Goal: Task Accomplishment & Management: Use online tool/utility

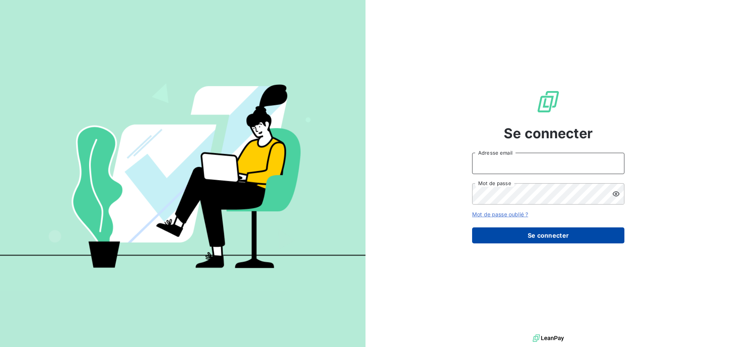
type input "[PERSON_NAME][EMAIL_ADDRESS][PERSON_NAME][DOMAIN_NAME]"
click at [530, 237] on button "Se connecter" at bounding box center [548, 235] width 152 height 16
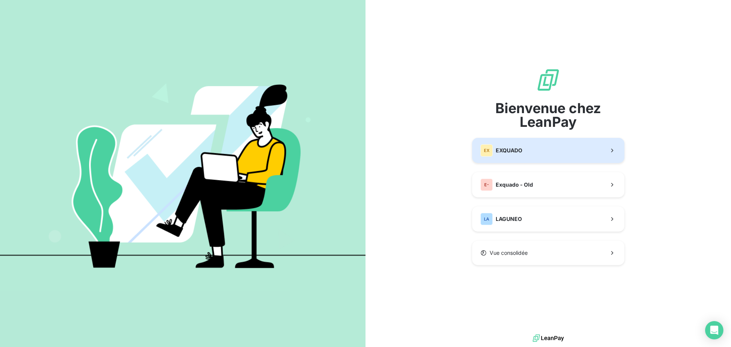
click at [539, 148] on button "EX EXQUADO" at bounding box center [548, 150] width 152 height 25
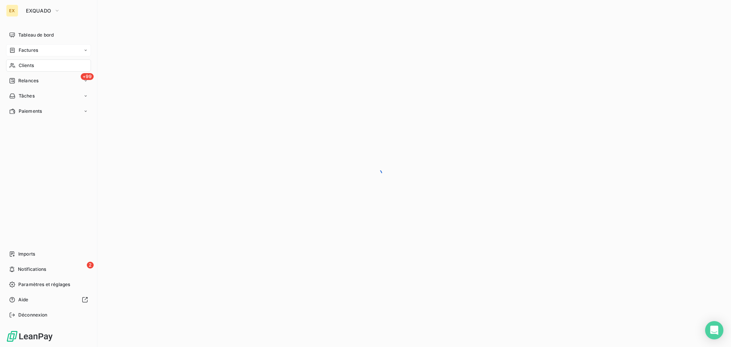
drag, startPoint x: 16, startPoint y: 49, endPoint x: 21, endPoint y: 49, distance: 4.9
click at [16, 49] on div "Factures" at bounding box center [23, 50] width 29 height 7
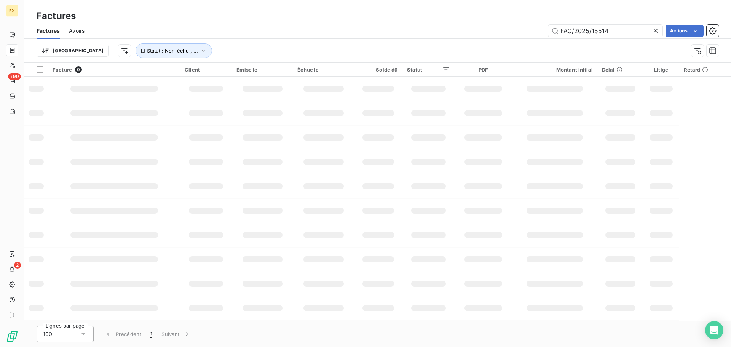
drag, startPoint x: 627, startPoint y: 30, endPoint x: 453, endPoint y: 43, distance: 173.6
click at [453, 43] on div "Factures Avoirs FAC/2025/15514 Actions Trier Statut : Non-échu , ..." at bounding box center [377, 43] width 706 height 40
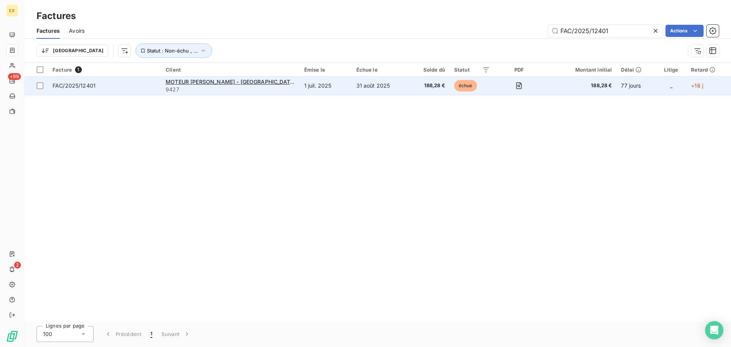
type input "FAC/2025/12401"
click at [198, 93] on td "MOTEUR [PERSON_NAME] - [GEOGRAPHIC_DATA] 9427" at bounding box center [230, 86] width 138 height 18
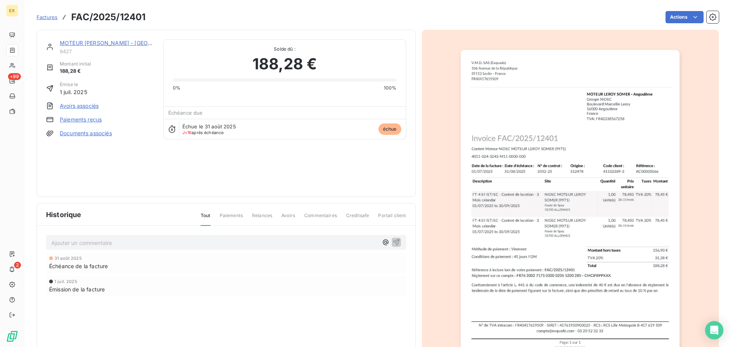
click at [66, 120] on link "Paiements reçus" at bounding box center [81, 120] width 42 height 8
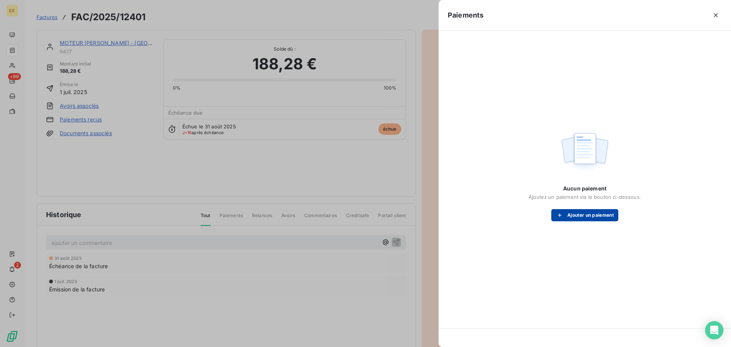
click at [561, 213] on icon "button" at bounding box center [560, 215] width 8 height 8
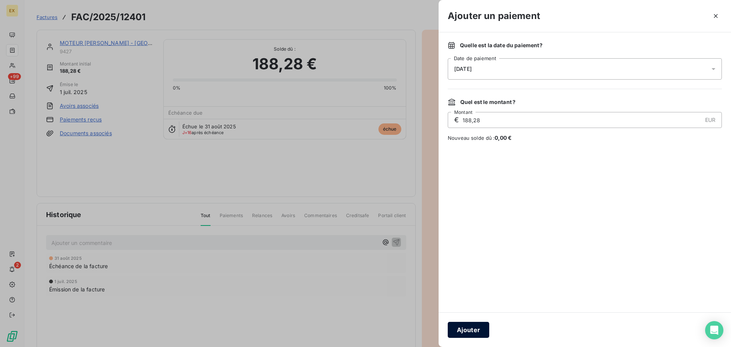
click at [477, 330] on button "Ajouter" at bounding box center [468, 330] width 41 height 16
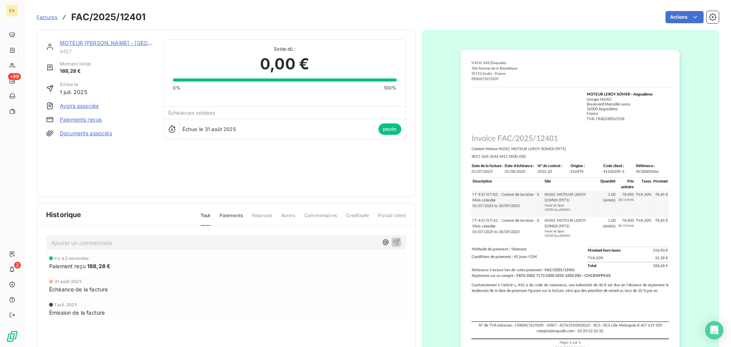
click at [52, 14] on span "Factures" at bounding box center [47, 17] width 21 height 6
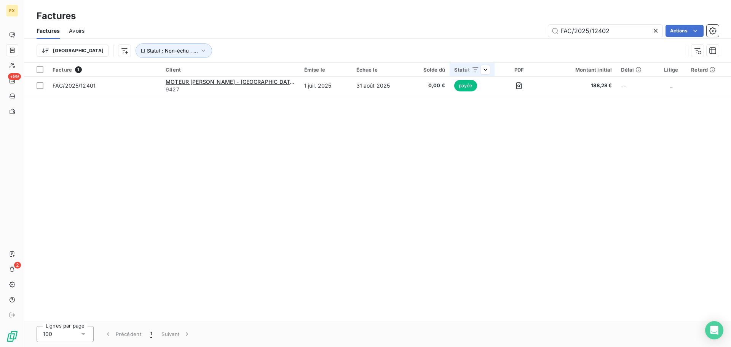
type input "FAC/2025/12402"
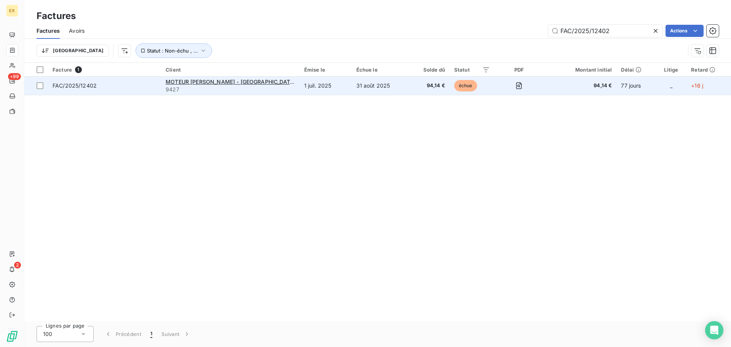
click at [152, 81] on td "FAC/2025/12402" at bounding box center [104, 86] width 113 height 18
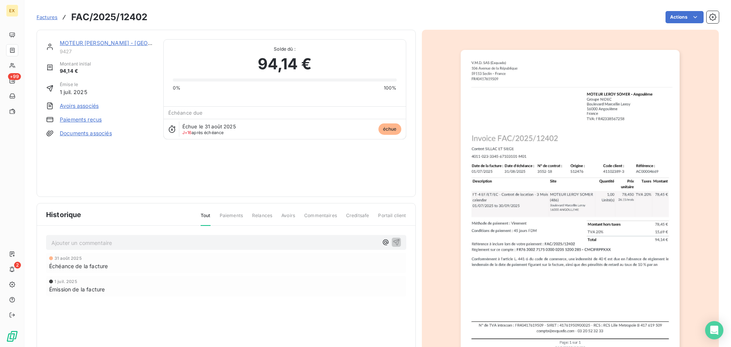
click at [75, 116] on link "Paiements reçus" at bounding box center [81, 120] width 42 height 8
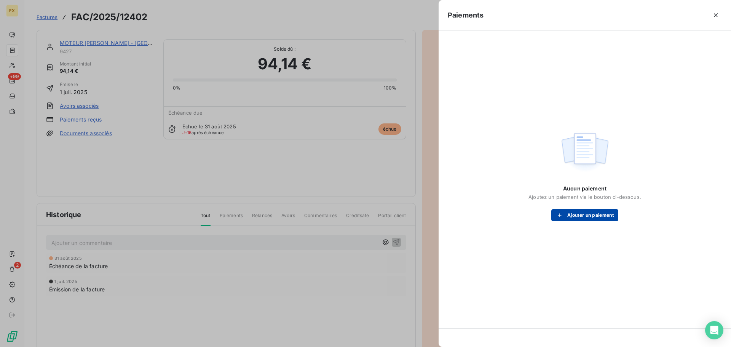
drag, startPoint x: 553, startPoint y: 220, endPoint x: 560, endPoint y: 218, distance: 7.0
click at [560, 218] on button "Ajouter un paiement" at bounding box center [584, 215] width 67 height 12
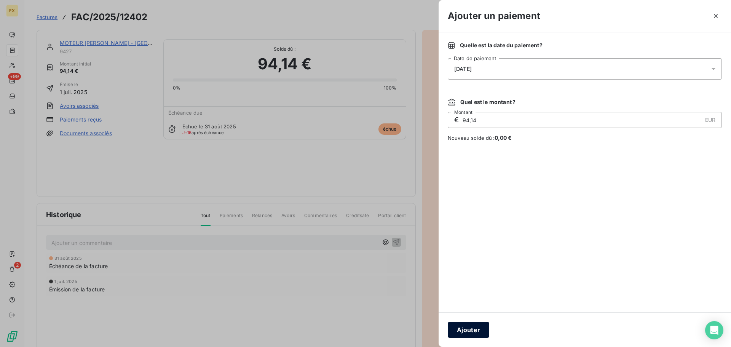
click at [484, 327] on button "Ajouter" at bounding box center [468, 330] width 41 height 16
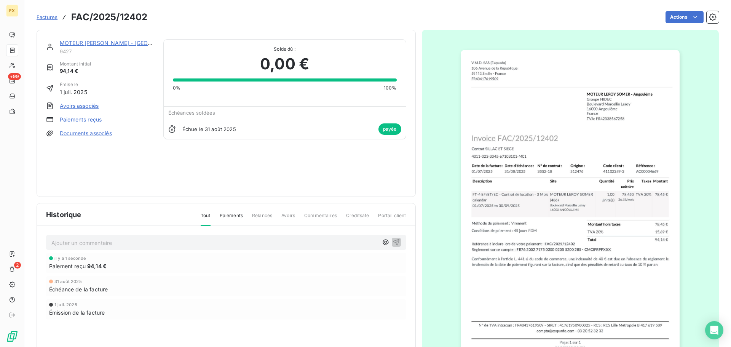
click at [48, 16] on span "Factures" at bounding box center [47, 17] width 21 height 6
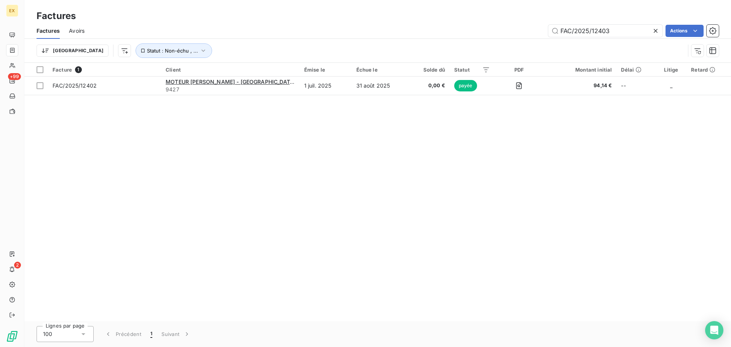
type input "FAC/2025/12403"
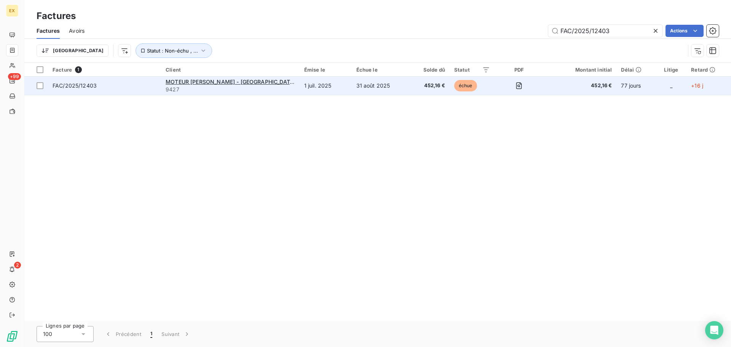
click at [136, 78] on td "FAC/2025/12403" at bounding box center [104, 86] width 113 height 18
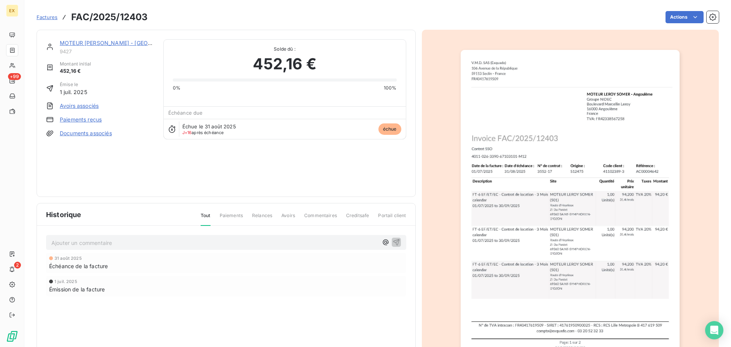
click at [83, 119] on link "Paiements reçus" at bounding box center [81, 120] width 42 height 8
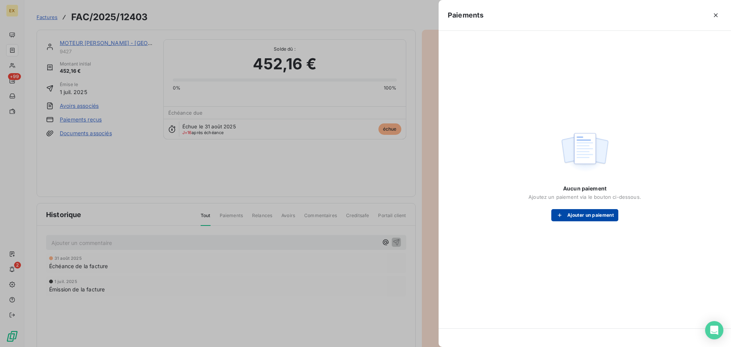
click at [567, 215] on button "Ajouter un paiement" at bounding box center [584, 215] width 67 height 12
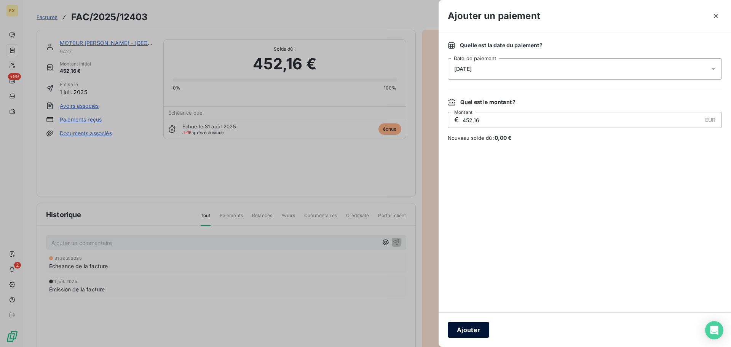
click at [470, 330] on button "Ajouter" at bounding box center [468, 330] width 41 height 16
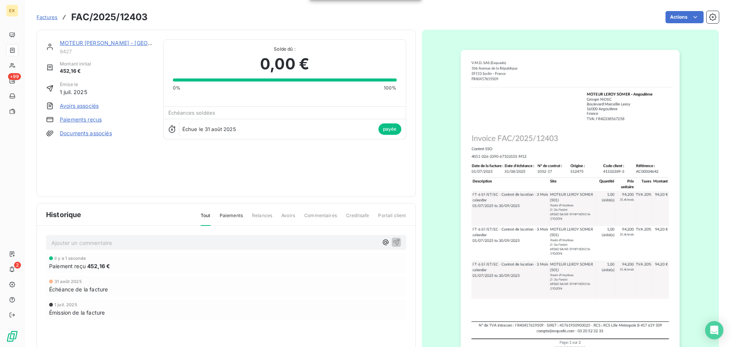
click at [47, 15] on span "Factures" at bounding box center [47, 17] width 21 height 6
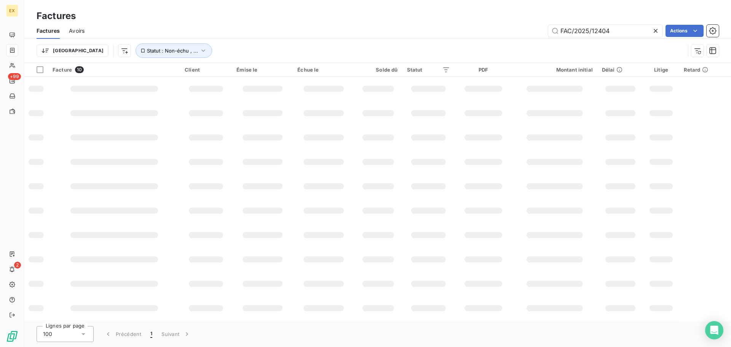
type input "FAC/2025/12404"
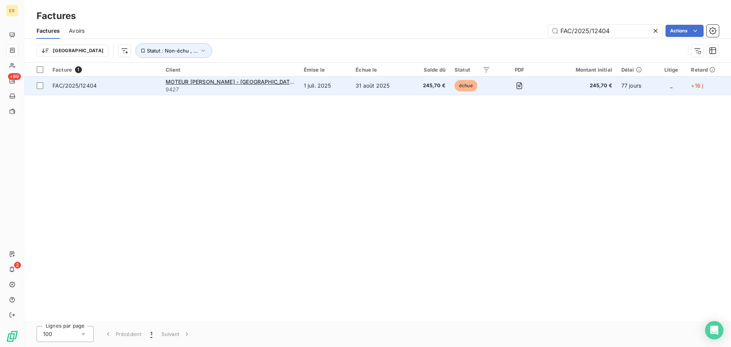
click at [140, 79] on td "FAC/2025/12404" at bounding box center [104, 86] width 113 height 18
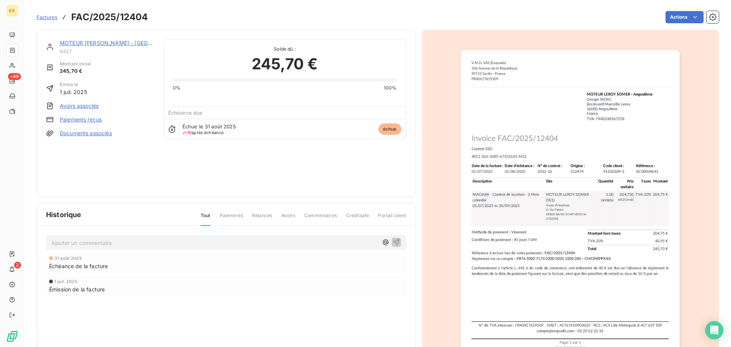
click at [84, 121] on link "Paiements reçus" at bounding box center [81, 120] width 42 height 8
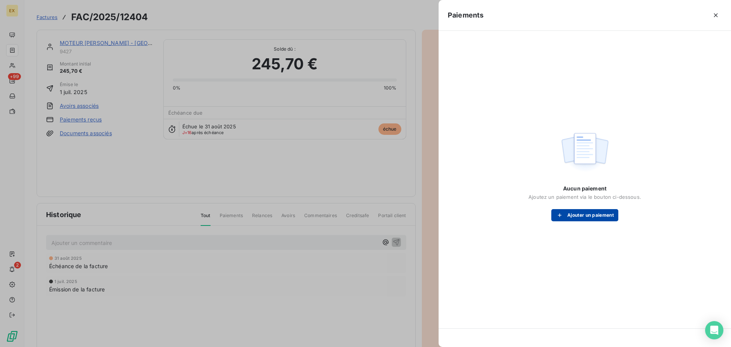
click at [572, 213] on button "Ajouter un paiement" at bounding box center [584, 215] width 67 height 12
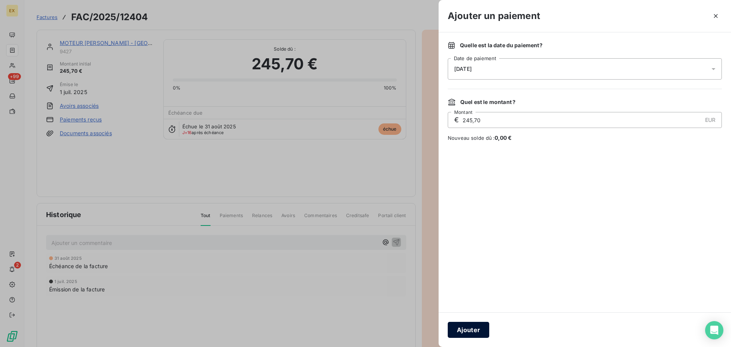
click at [462, 330] on button "Ajouter" at bounding box center [468, 330] width 41 height 16
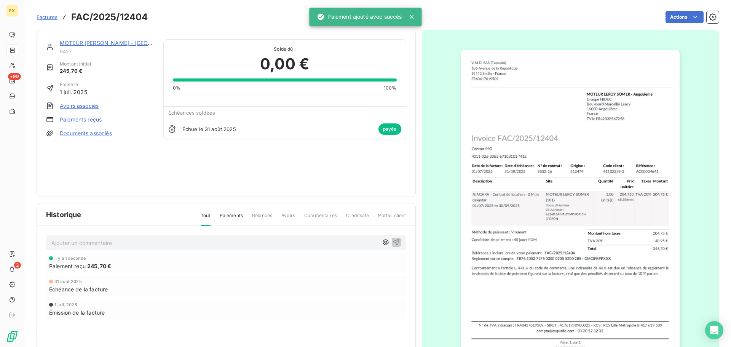
click at [48, 14] on span "Factures" at bounding box center [47, 17] width 21 height 6
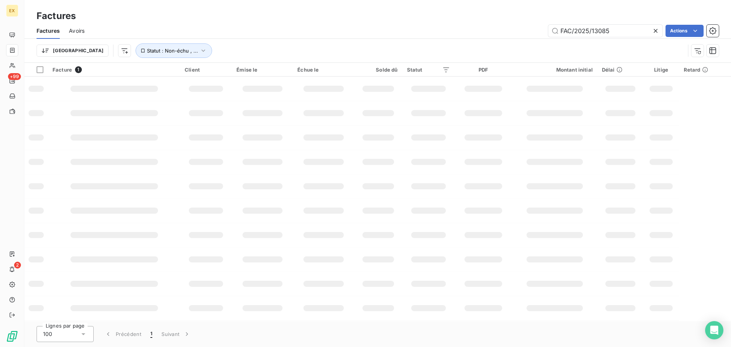
type input "FAC/2025/13085"
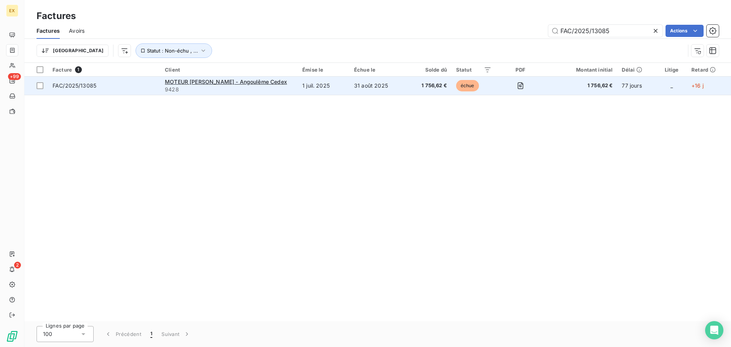
click at [141, 82] on span "FAC/2025/13085" at bounding box center [104, 86] width 103 height 8
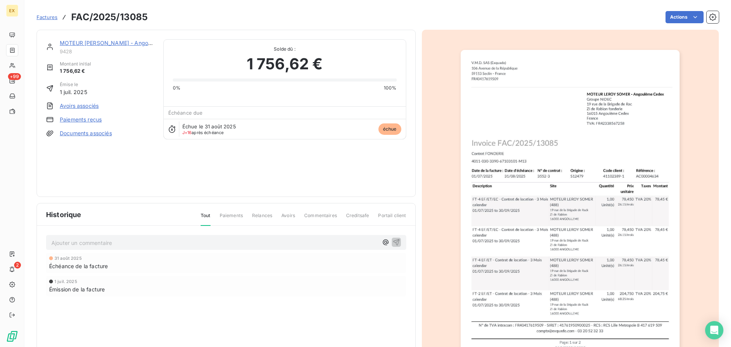
click at [92, 117] on link "Paiements reçus" at bounding box center [81, 120] width 42 height 8
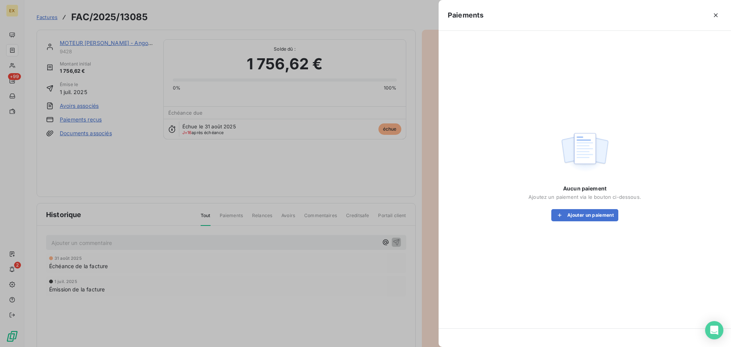
click at [598, 207] on div "Aucun paiement Ajoutez un paiement via le bouton ci-dessous. Ajouter un paiement" at bounding box center [584, 203] width 113 height 37
click at [595, 212] on button "Ajouter un paiement" at bounding box center [584, 215] width 67 height 12
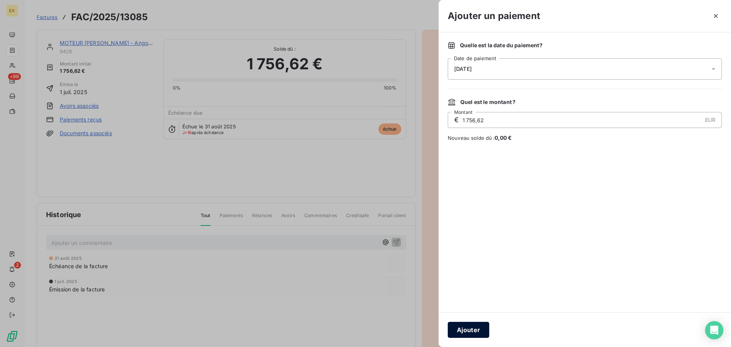
click at [480, 327] on button "Ajouter" at bounding box center [468, 330] width 41 height 16
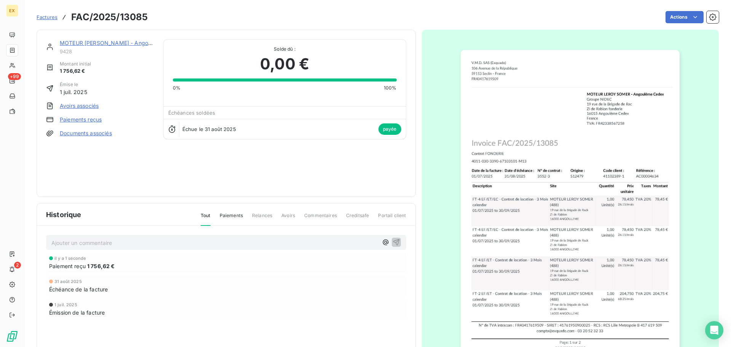
click at [51, 15] on span "Factures" at bounding box center [47, 17] width 21 height 6
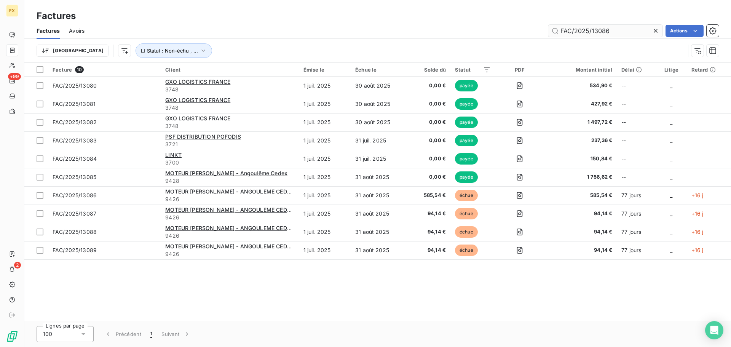
type input "FAC/2025/13086"
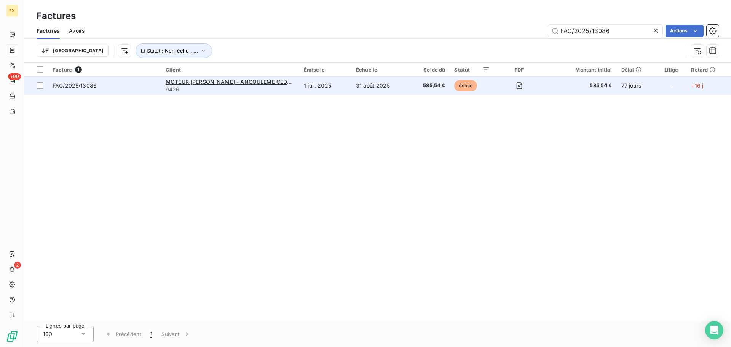
click at [119, 85] on span "FAC/2025/13086" at bounding box center [105, 86] width 104 height 8
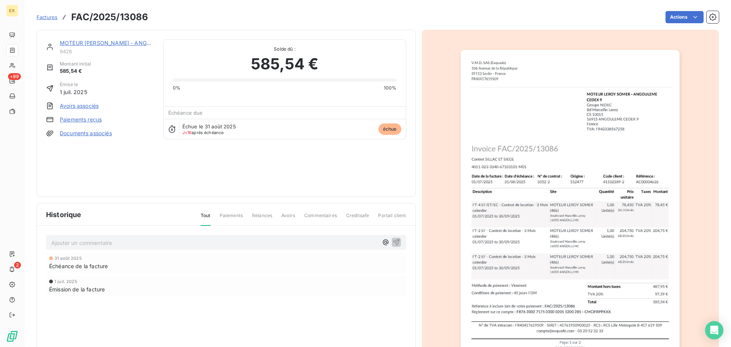
click at [82, 119] on link "Paiements reçus" at bounding box center [81, 120] width 42 height 8
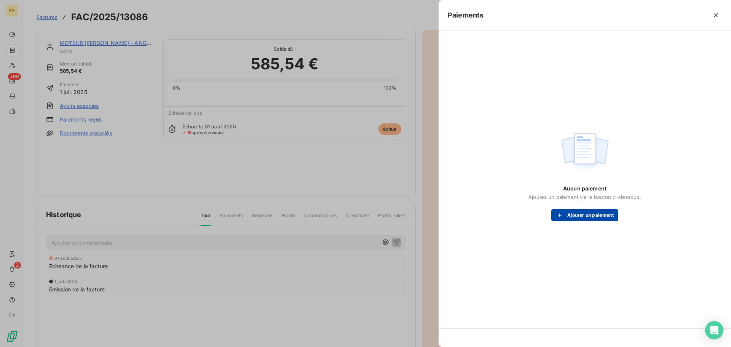
click at [596, 217] on button "Ajouter un paiement" at bounding box center [584, 215] width 67 height 12
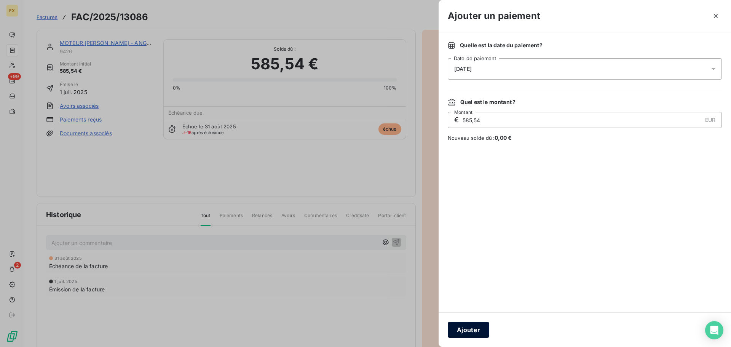
click at [471, 330] on button "Ajouter" at bounding box center [468, 330] width 41 height 16
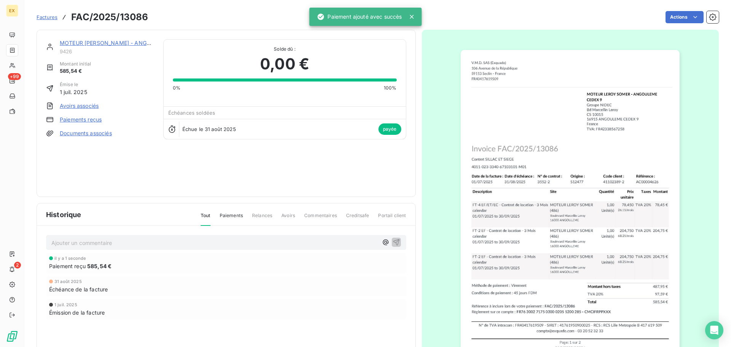
click at [45, 16] on span "Factures" at bounding box center [47, 17] width 21 height 6
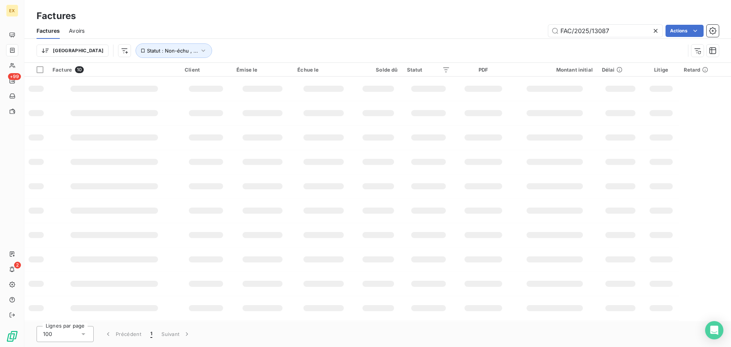
type input "FAC/2025/13087"
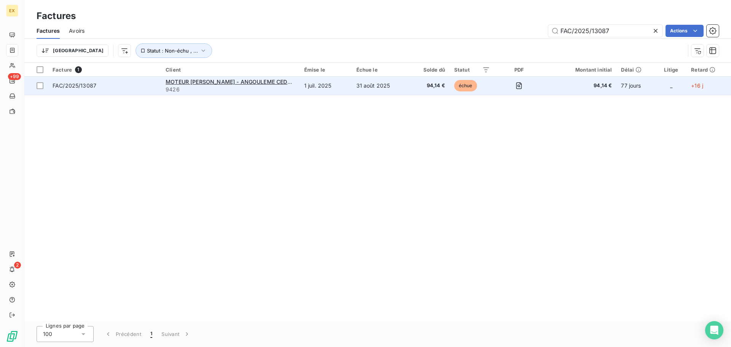
click at [150, 87] on span "FAC/2025/13087" at bounding box center [105, 86] width 104 height 8
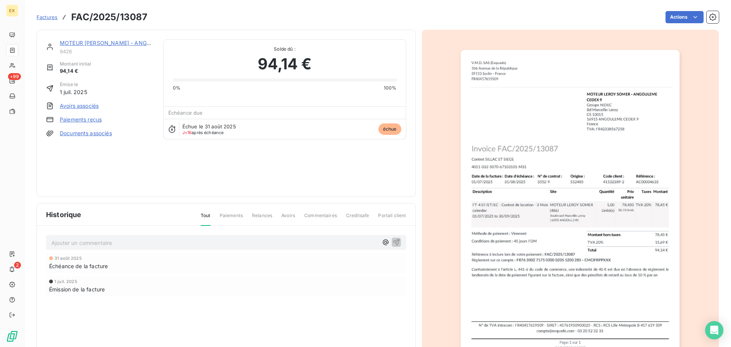
click at [83, 117] on link "Paiements reçus" at bounding box center [81, 120] width 42 height 8
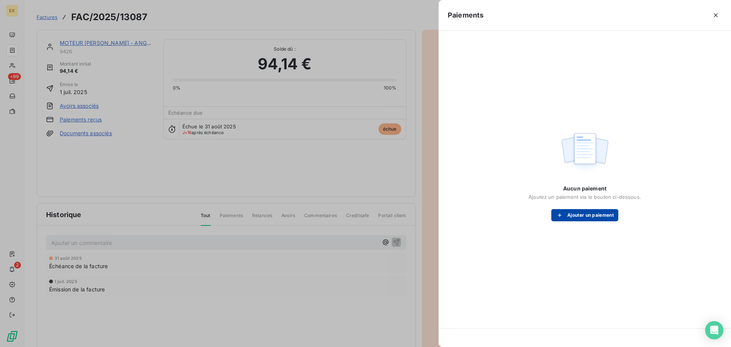
click at [585, 216] on button "Ajouter un paiement" at bounding box center [584, 215] width 67 height 12
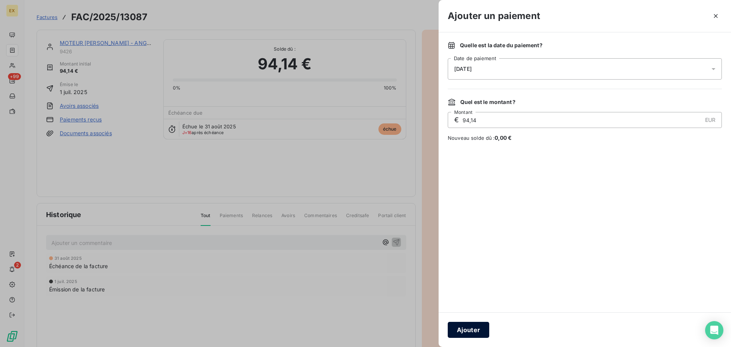
click at [467, 331] on button "Ajouter" at bounding box center [468, 330] width 41 height 16
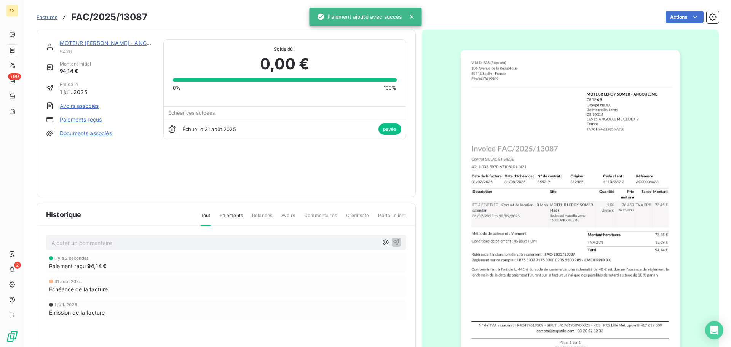
click at [46, 14] on span "Factures" at bounding box center [47, 17] width 21 height 6
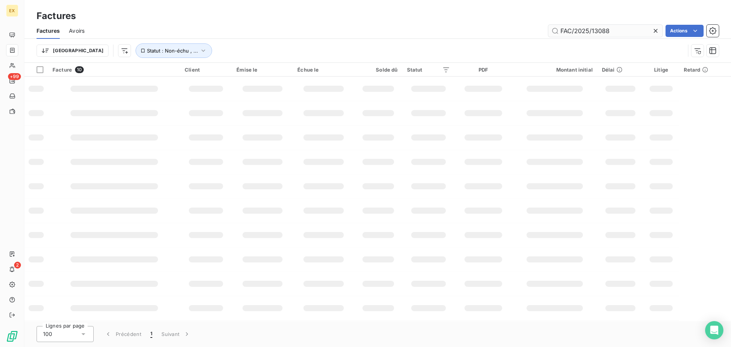
type input "FAC/2025/13088"
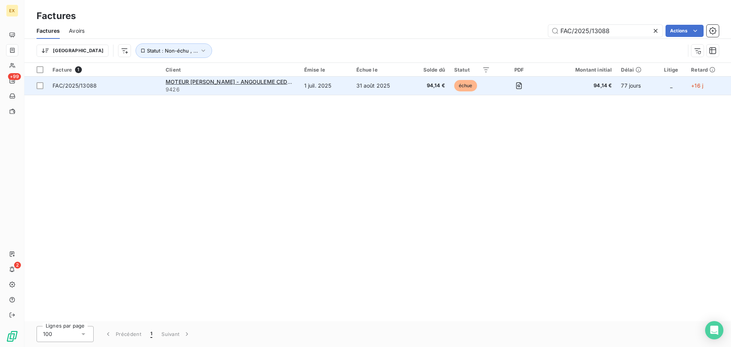
click at [140, 84] on span "FAC/2025/13088" at bounding box center [105, 86] width 104 height 8
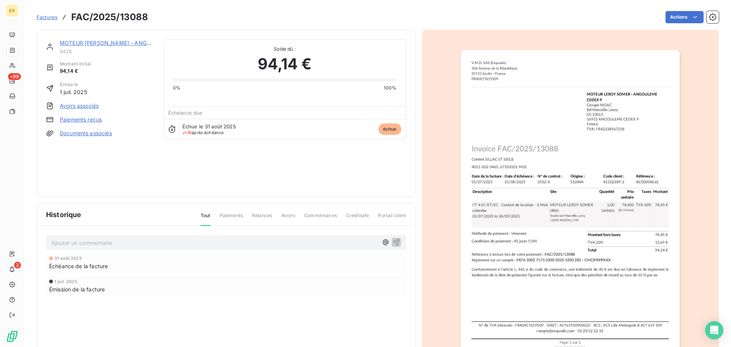
click at [87, 118] on link "Paiements reçus" at bounding box center [81, 120] width 42 height 8
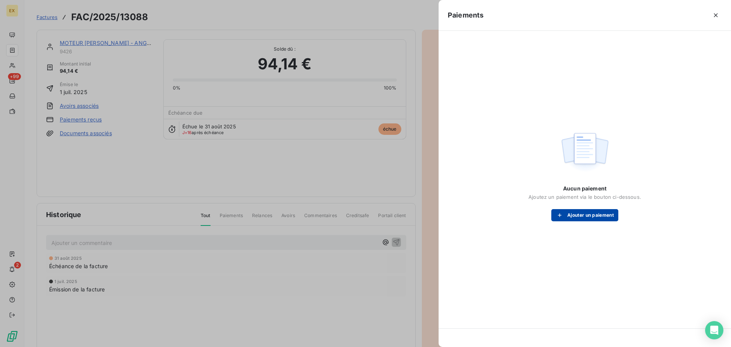
click at [607, 211] on button "Ajouter un paiement" at bounding box center [584, 215] width 67 height 12
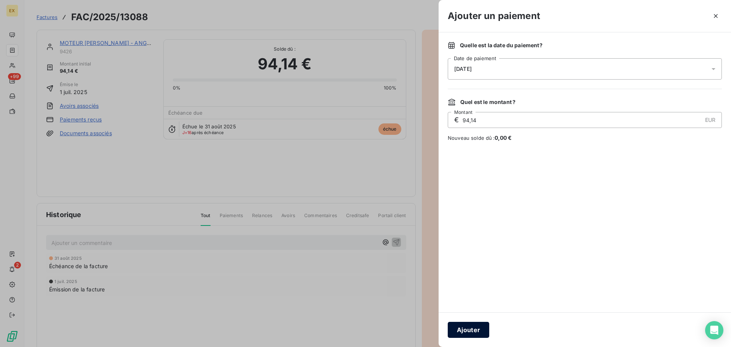
click at [470, 329] on button "Ajouter" at bounding box center [468, 330] width 41 height 16
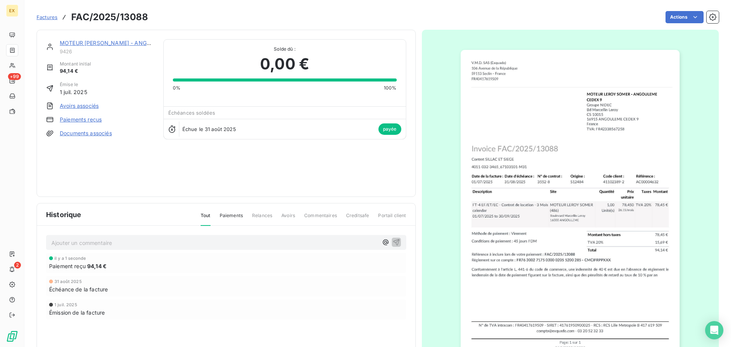
click at [48, 14] on span "Factures" at bounding box center [47, 17] width 21 height 6
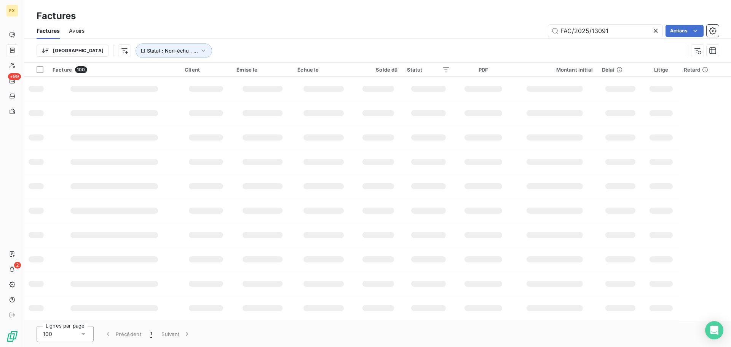
type input "FAC/2025/13091"
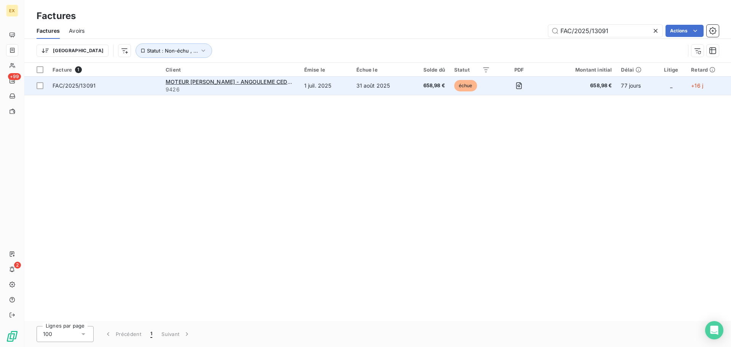
click at [115, 82] on span "FAC/2025/13091" at bounding box center [105, 86] width 104 height 8
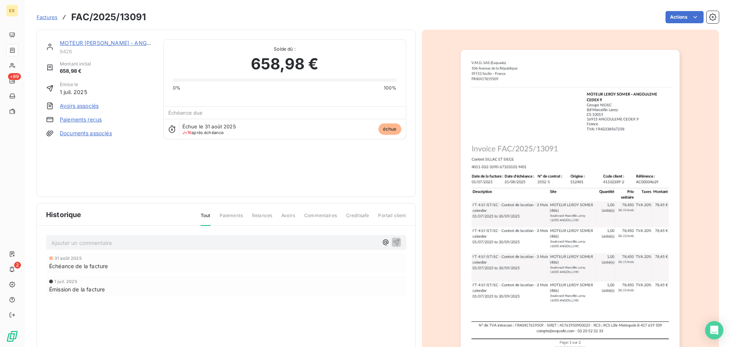
click at [87, 118] on link "Paiements reçus" at bounding box center [81, 120] width 42 height 8
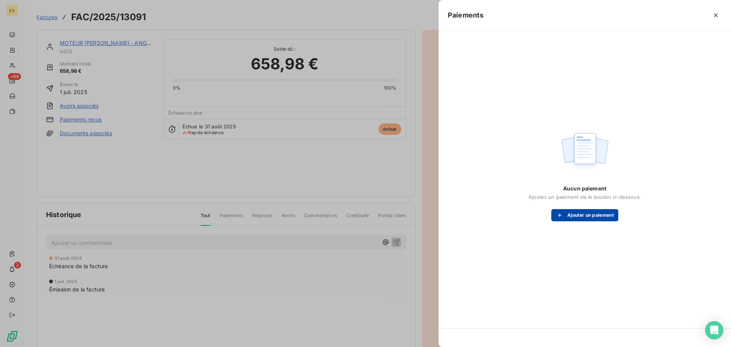
click at [577, 217] on button "Ajouter un paiement" at bounding box center [584, 215] width 67 height 12
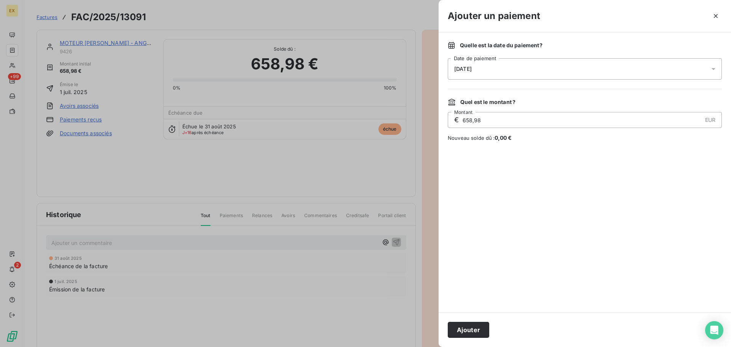
drag, startPoint x: 476, startPoint y: 328, endPoint x: 439, endPoint y: 305, distance: 43.6
click at [474, 326] on button "Ajouter" at bounding box center [468, 330] width 41 height 16
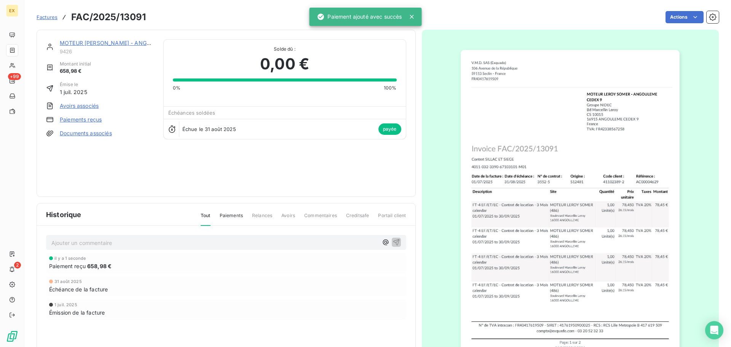
click at [46, 14] on span "Factures" at bounding box center [47, 17] width 21 height 6
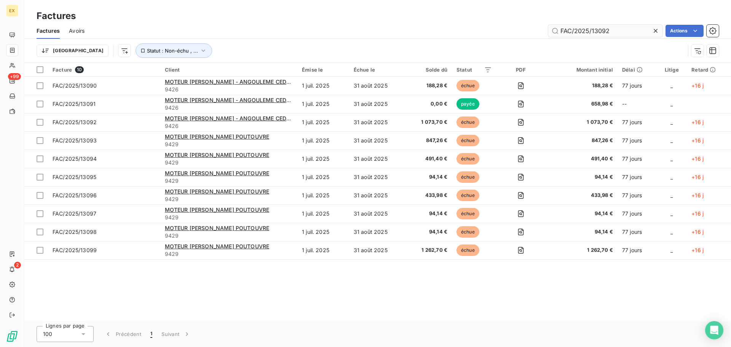
type input "FAC/2025/13092"
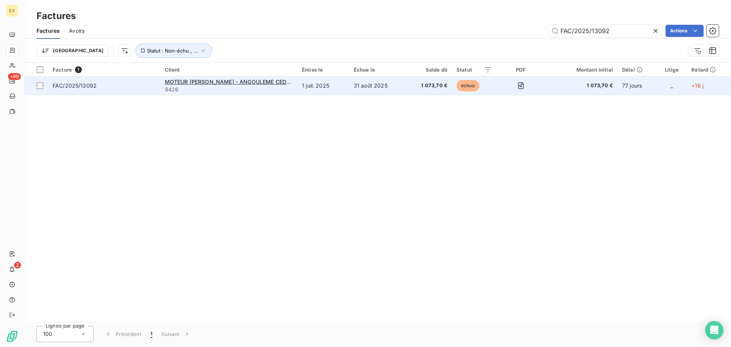
click at [148, 84] on span "FAC/2025/13092" at bounding box center [104, 86] width 103 height 8
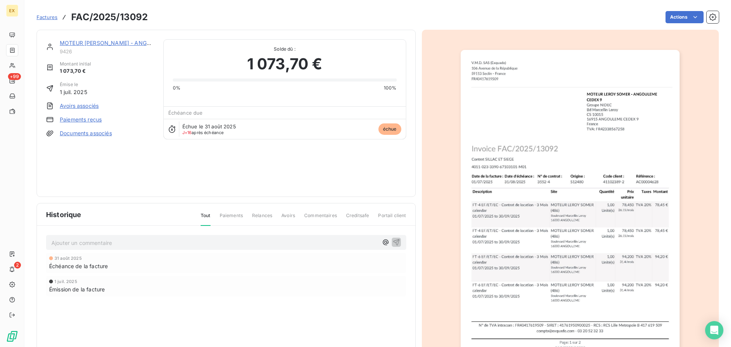
click at [89, 120] on link "Paiements reçus" at bounding box center [81, 120] width 42 height 8
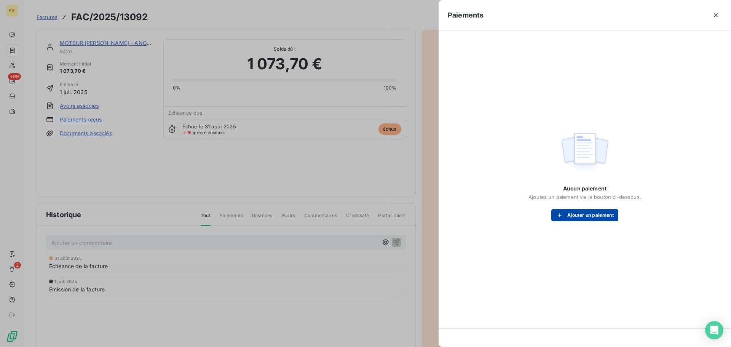
click at [602, 215] on button "Ajouter un paiement" at bounding box center [584, 215] width 67 height 12
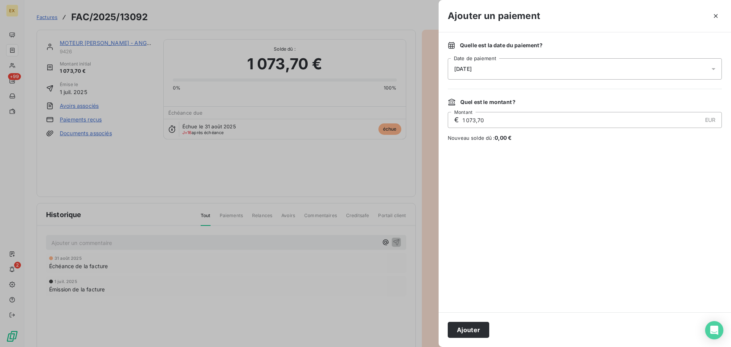
drag, startPoint x: 475, startPoint y: 332, endPoint x: 465, endPoint y: 321, distance: 14.5
click at [474, 332] on button "Ajouter" at bounding box center [468, 330] width 41 height 16
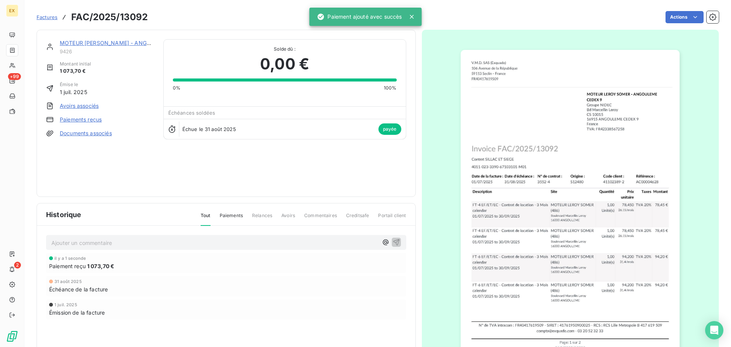
click at [50, 13] on link "Factures" at bounding box center [47, 17] width 21 height 8
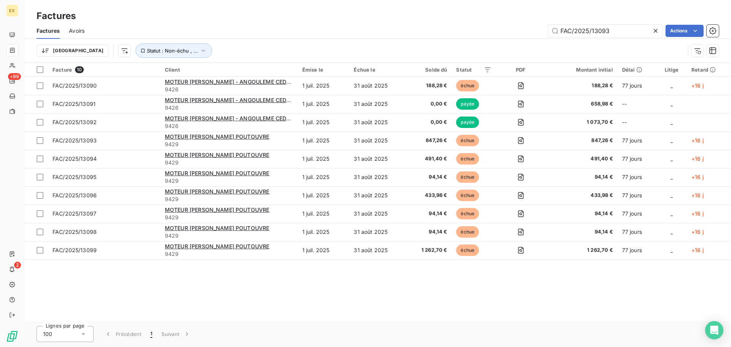
type input "FAC/2025/13093"
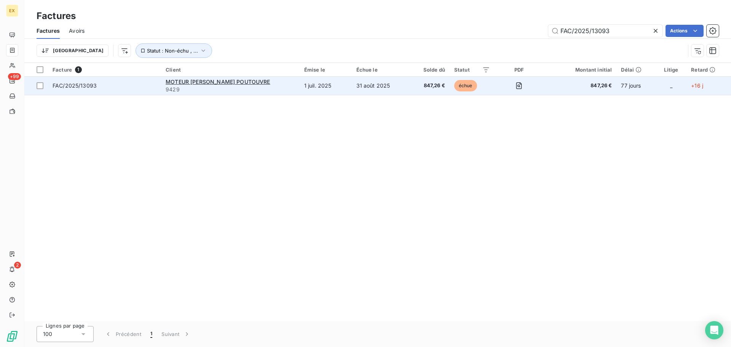
click at [136, 83] on span "FAC/2025/13093" at bounding box center [105, 86] width 104 height 8
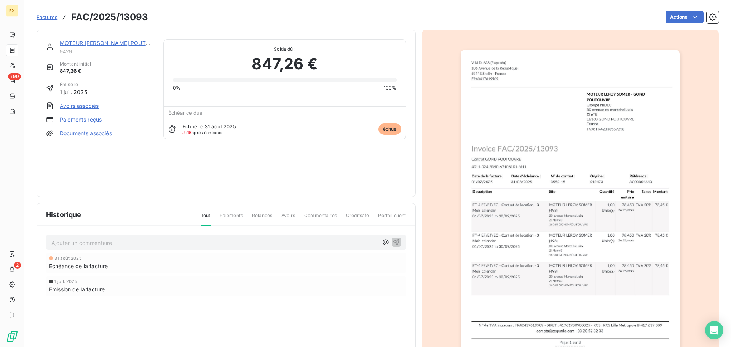
click at [83, 116] on link "Paiements reçus" at bounding box center [81, 120] width 42 height 8
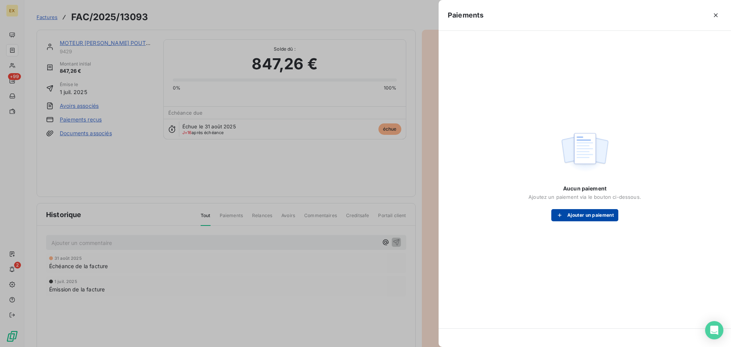
click at [575, 217] on button "Ajouter un paiement" at bounding box center [584, 215] width 67 height 12
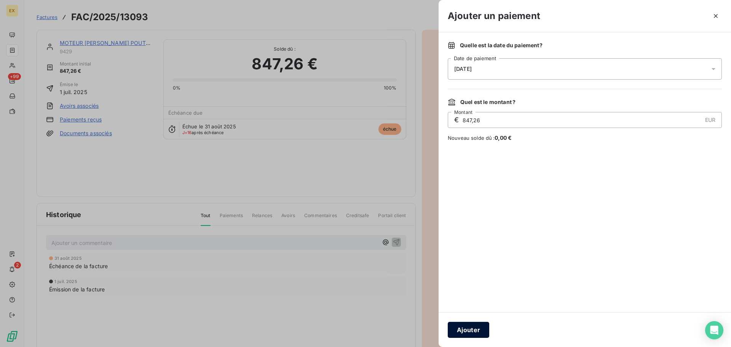
click at [470, 326] on button "Ajouter" at bounding box center [468, 330] width 41 height 16
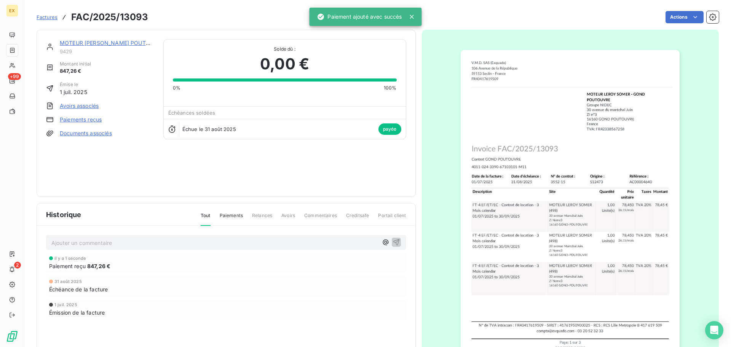
click at [41, 14] on span "Factures" at bounding box center [47, 17] width 21 height 6
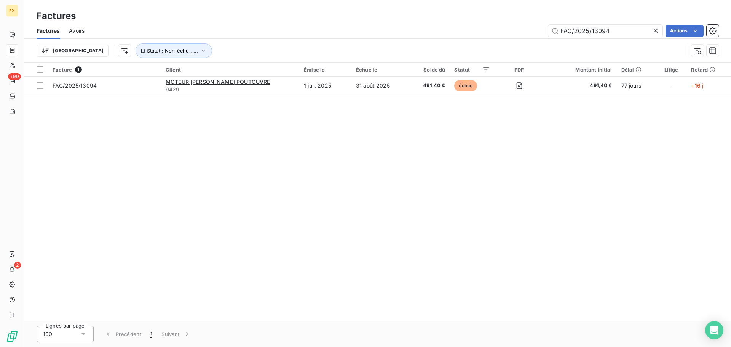
type input "FAC/2025/13094"
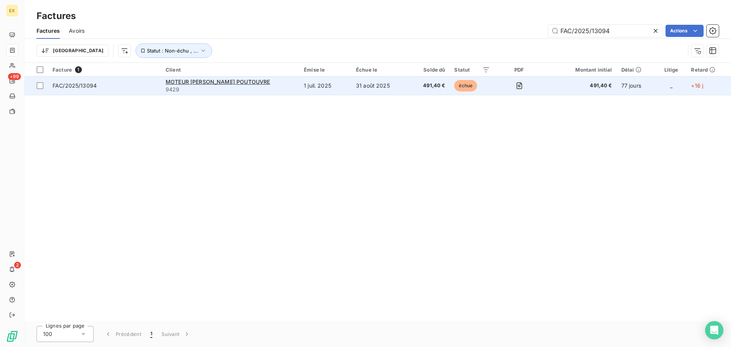
click at [164, 82] on td "MOTEUR [PERSON_NAME] POUTOUVRE 9429" at bounding box center [230, 86] width 138 height 18
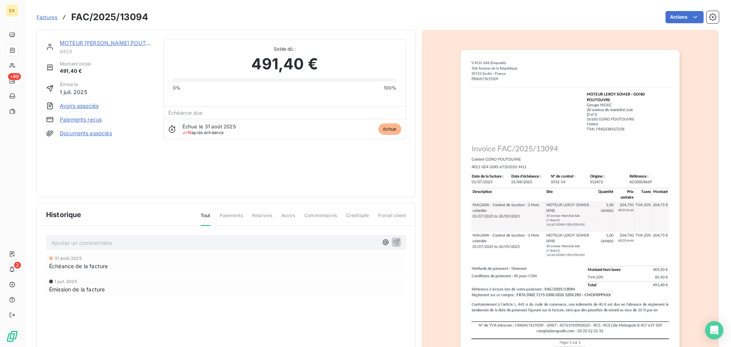
click at [93, 118] on link "Paiements reçus" at bounding box center [81, 120] width 42 height 8
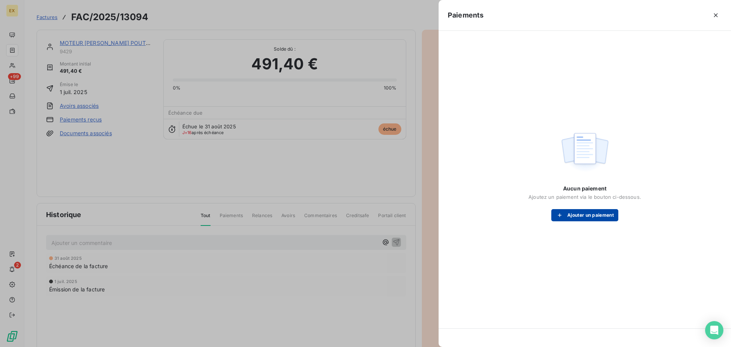
click at [579, 214] on button "Ajouter un paiement" at bounding box center [584, 215] width 67 height 12
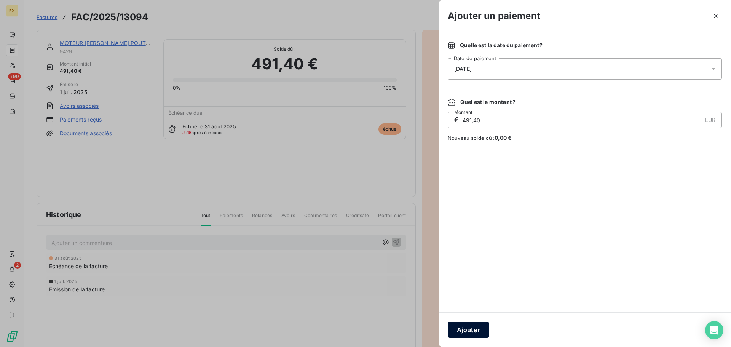
click at [472, 327] on button "Ajouter" at bounding box center [468, 330] width 41 height 16
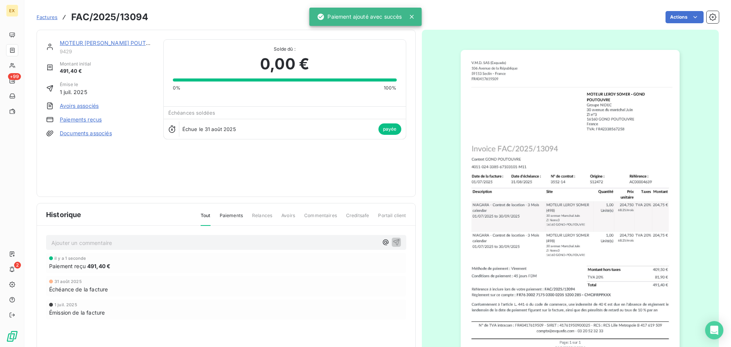
click at [51, 14] on span "Factures" at bounding box center [47, 17] width 21 height 6
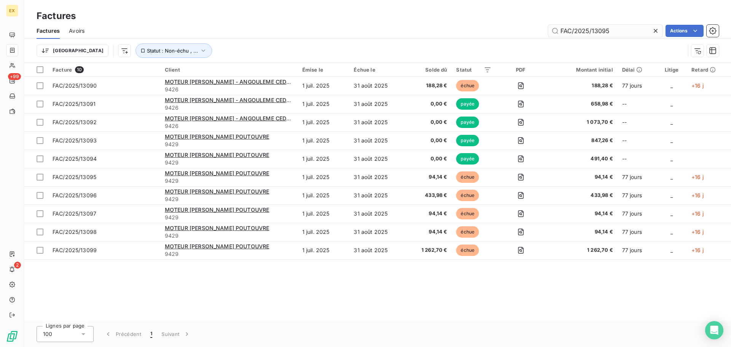
type input "FAC/2025/13095"
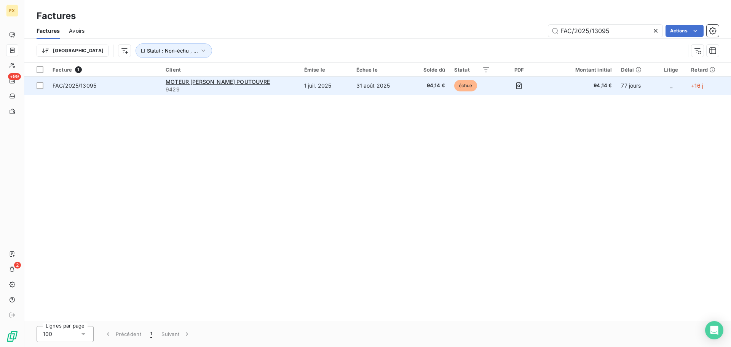
click at [154, 85] on span "FAC/2025/13095" at bounding box center [105, 86] width 104 height 8
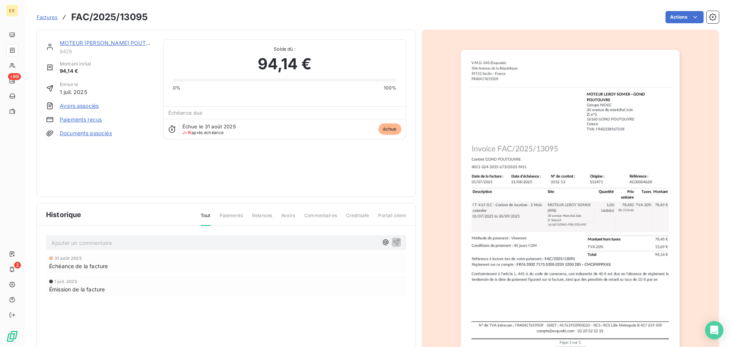
click at [86, 117] on link "Paiements reçus" at bounding box center [81, 120] width 42 height 8
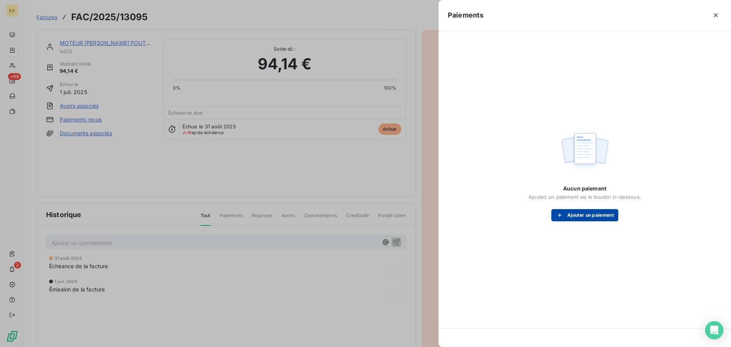
click at [574, 215] on button "Ajouter un paiement" at bounding box center [584, 215] width 67 height 12
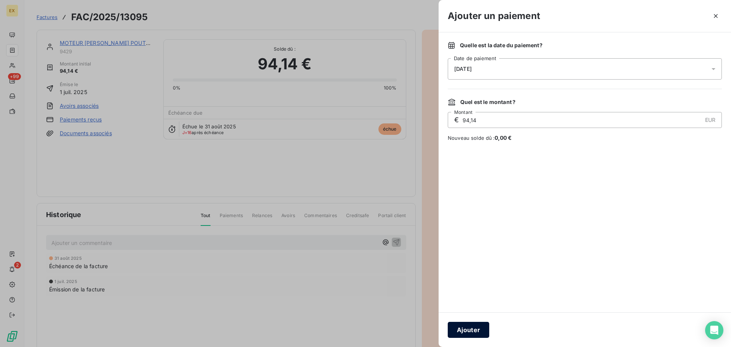
click at [471, 325] on button "Ajouter" at bounding box center [468, 330] width 41 height 16
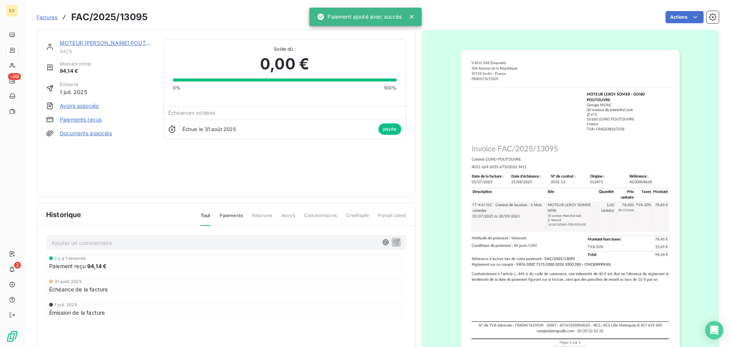
click at [51, 15] on span "Factures" at bounding box center [47, 17] width 21 height 6
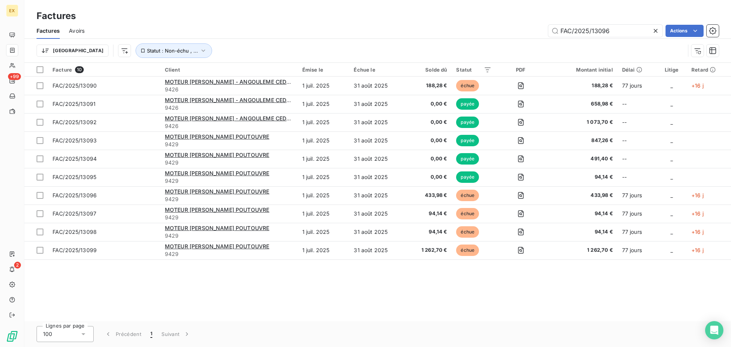
type input "FAC/2025/13096"
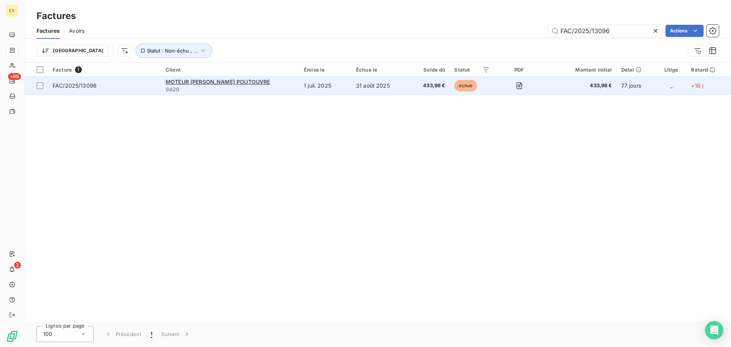
click at [135, 86] on span "FAC/2025/13096" at bounding box center [105, 86] width 104 height 8
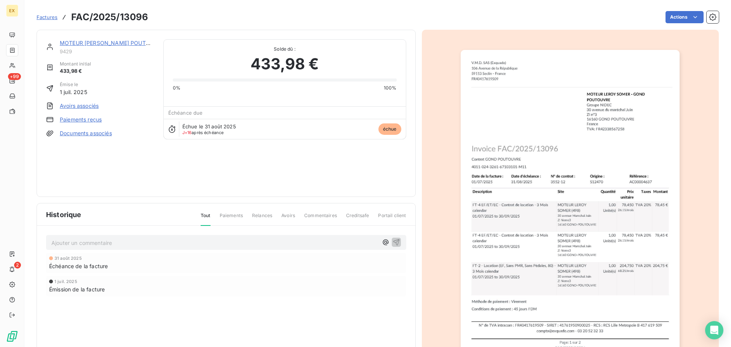
click at [85, 117] on link "Paiements reçus" at bounding box center [81, 120] width 42 height 8
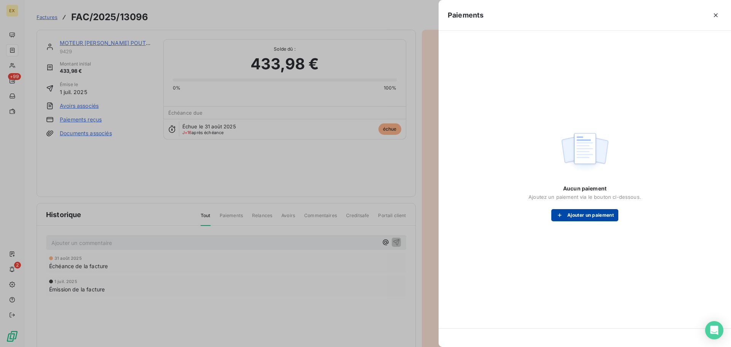
click at [591, 216] on button "Ajouter un paiement" at bounding box center [584, 215] width 67 height 12
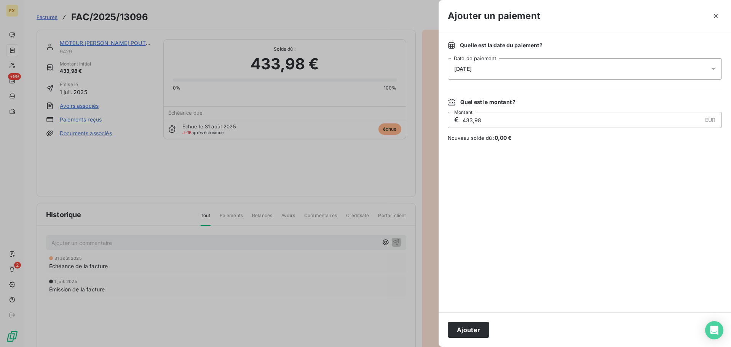
drag, startPoint x: 469, startPoint y: 330, endPoint x: 461, endPoint y: 311, distance: 20.9
click at [469, 328] on button "Ajouter" at bounding box center [468, 330] width 41 height 16
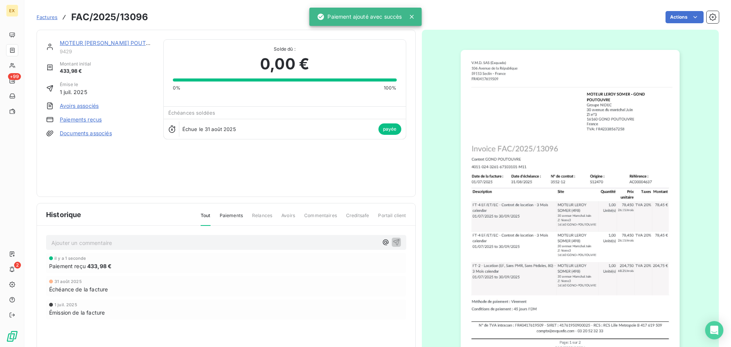
click at [52, 18] on span "Factures" at bounding box center [47, 17] width 21 height 6
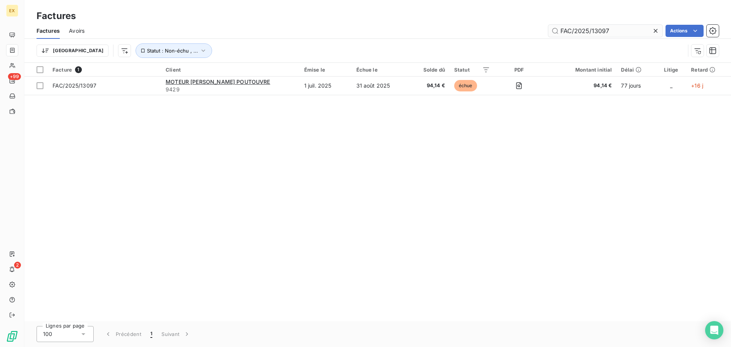
type input "FAC/2025/13097"
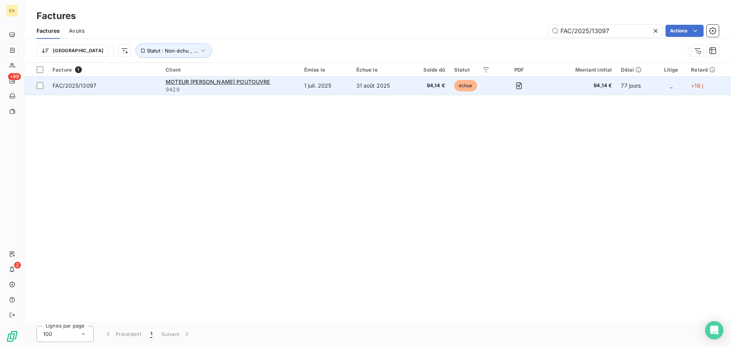
click at [137, 83] on span "FAC/2025/13097" at bounding box center [105, 86] width 104 height 8
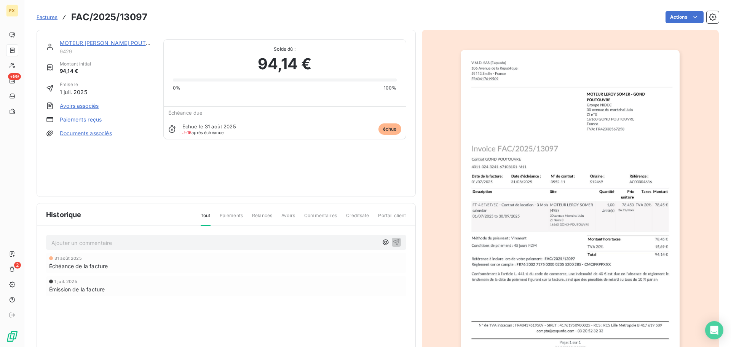
click at [93, 119] on link "Paiements reçus" at bounding box center [81, 120] width 42 height 8
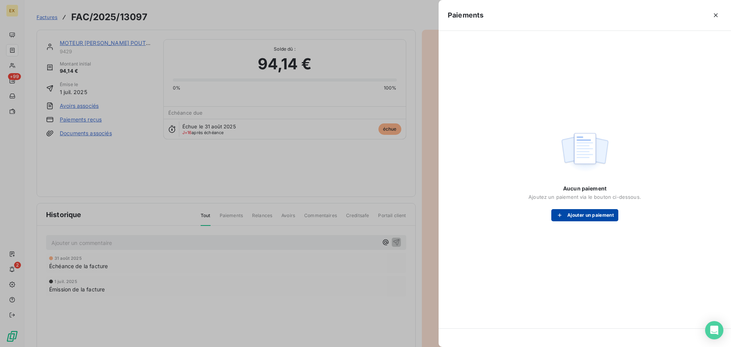
click at [570, 214] on button "Ajouter un paiement" at bounding box center [584, 215] width 67 height 12
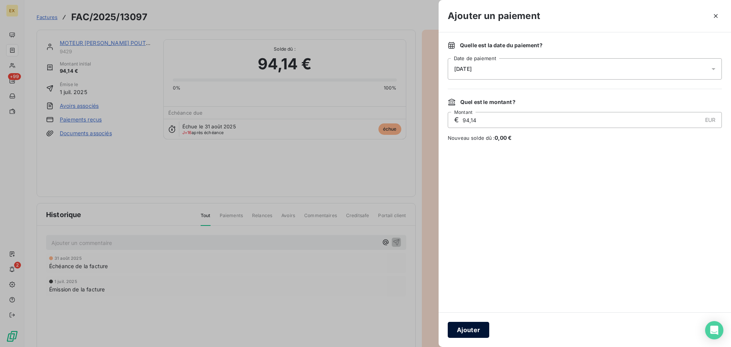
click at [481, 326] on button "Ajouter" at bounding box center [468, 330] width 41 height 16
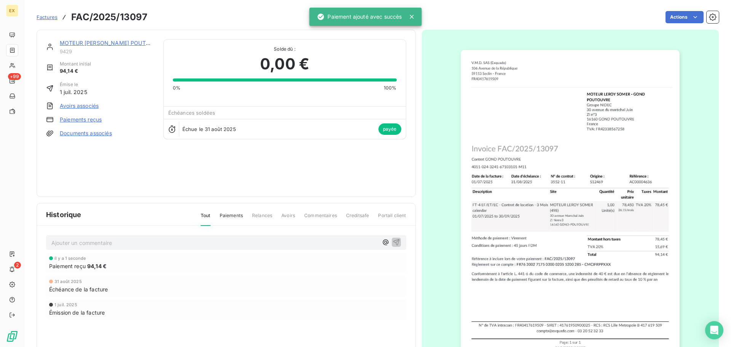
click at [42, 16] on span "Factures" at bounding box center [47, 17] width 21 height 6
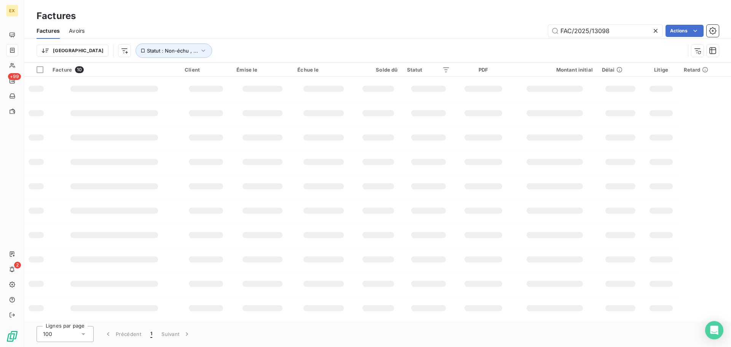
type input "FAC/2025/13098"
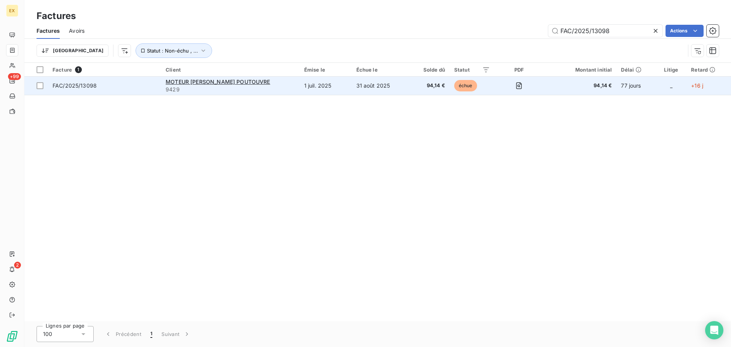
click at [137, 80] on td "FAC/2025/13098" at bounding box center [104, 86] width 113 height 18
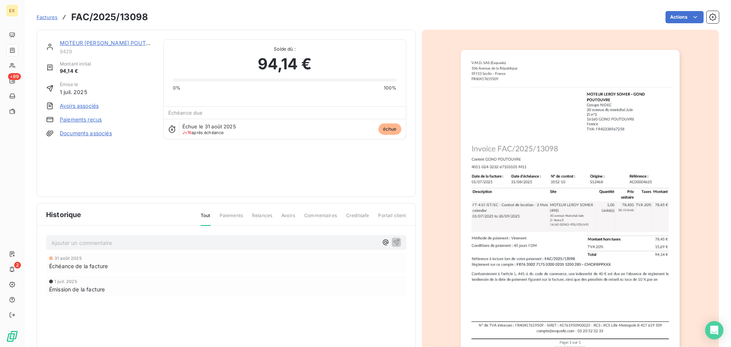
click at [81, 119] on link "Paiements reçus" at bounding box center [81, 120] width 42 height 8
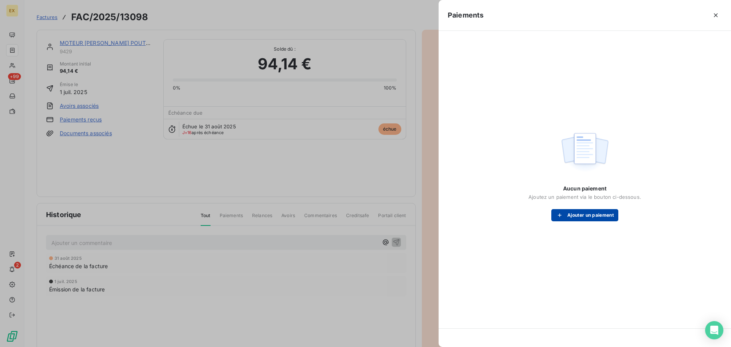
click at [569, 214] on button "Ajouter un paiement" at bounding box center [584, 215] width 67 height 12
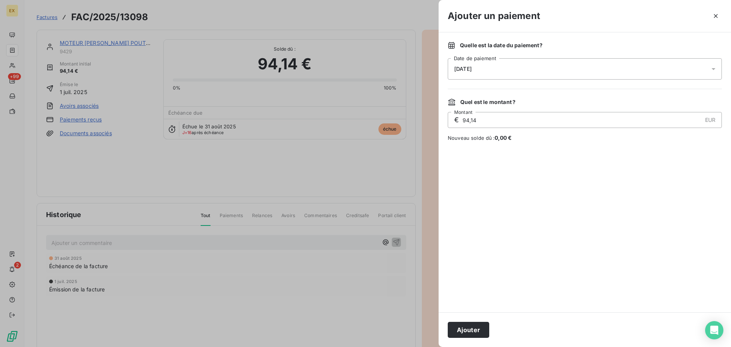
drag, startPoint x: 470, startPoint y: 327, endPoint x: 473, endPoint y: 319, distance: 8.2
click at [470, 326] on button "Ajouter" at bounding box center [468, 330] width 41 height 16
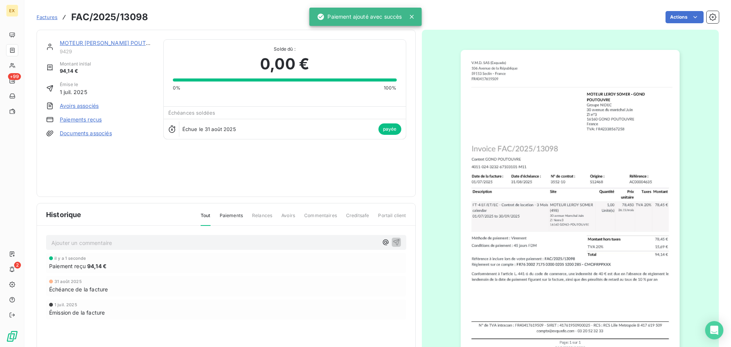
click at [52, 15] on span "Factures" at bounding box center [47, 17] width 21 height 6
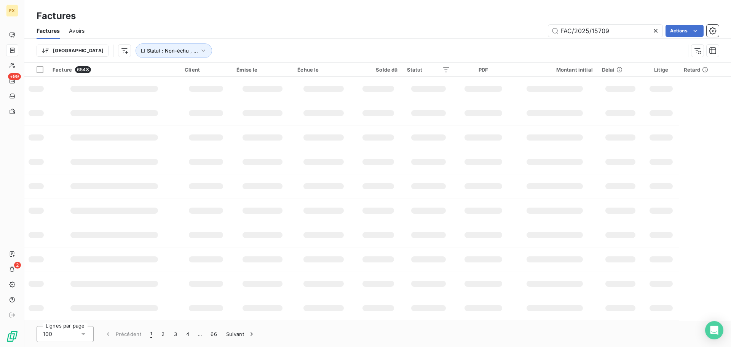
type input "FAC/2025/15709"
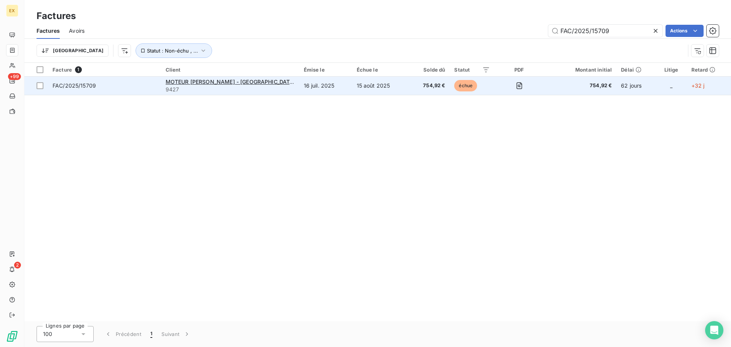
click at [122, 88] on span "FAC/2025/15709" at bounding box center [105, 86] width 104 height 8
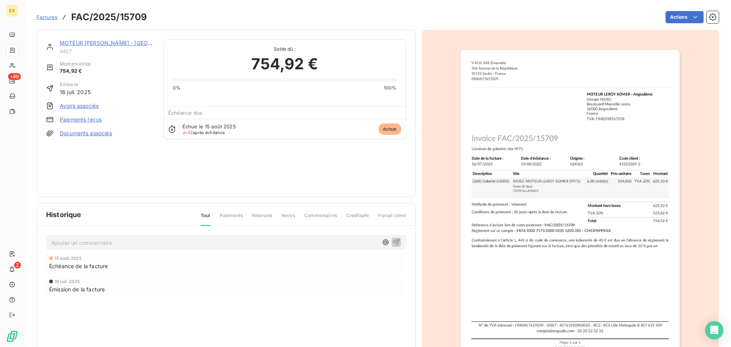
click at [84, 118] on link "Paiements reçus" at bounding box center [81, 120] width 42 height 8
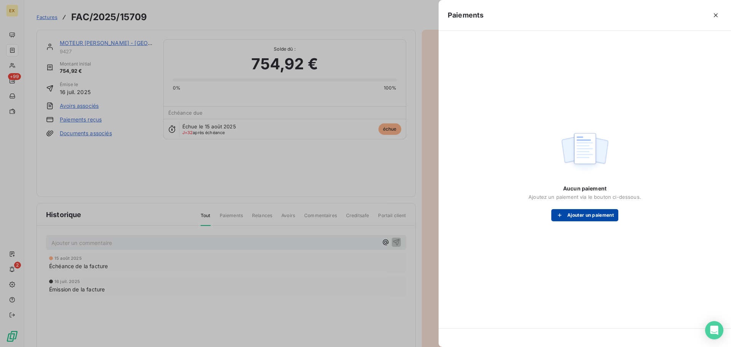
click at [598, 213] on button "Ajouter un paiement" at bounding box center [584, 215] width 67 height 12
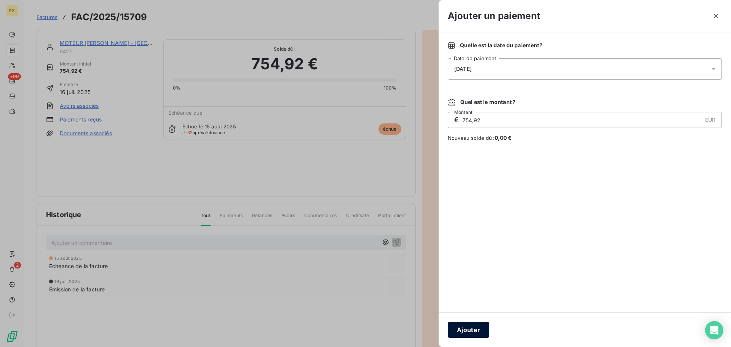
click at [475, 327] on button "Ajouter" at bounding box center [468, 330] width 41 height 16
